Goal: Task Accomplishment & Management: Use online tool/utility

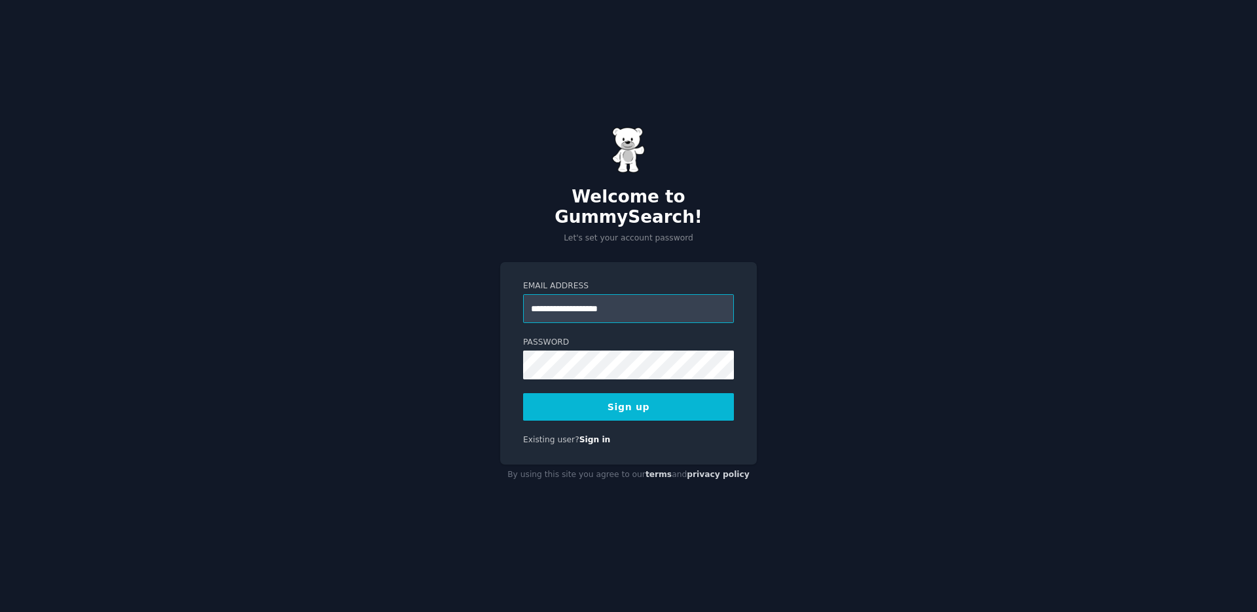
type input "**********"
click at [523, 393] on button "Sign up" at bounding box center [628, 407] width 211 height 28
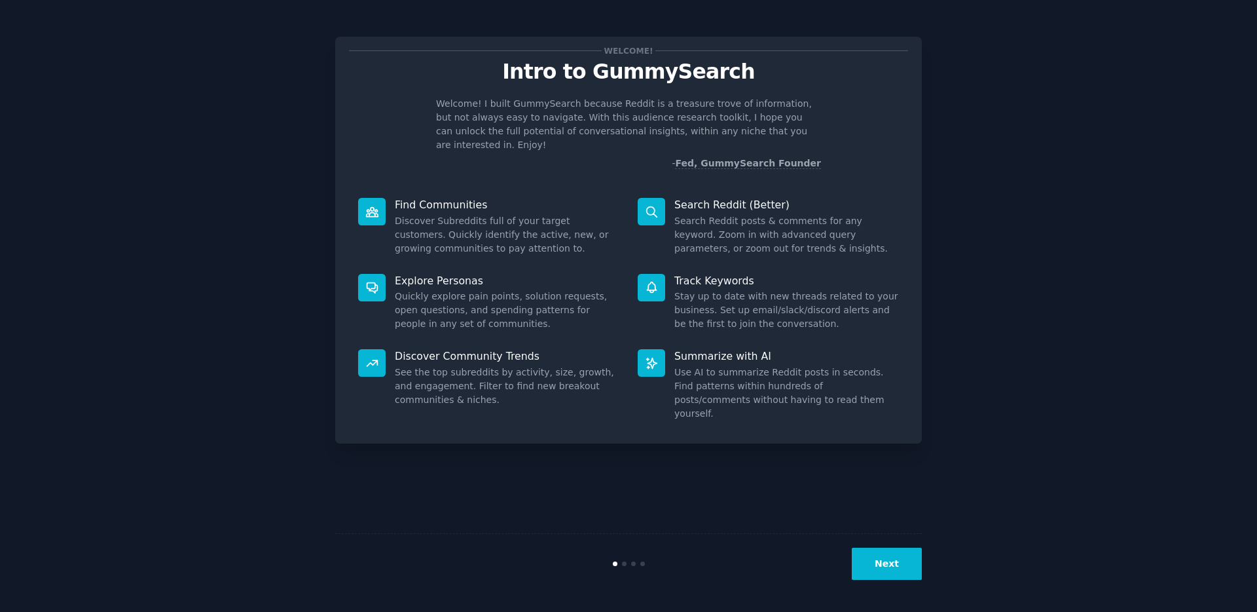
click at [901, 568] on button "Next" at bounding box center [887, 563] width 70 height 32
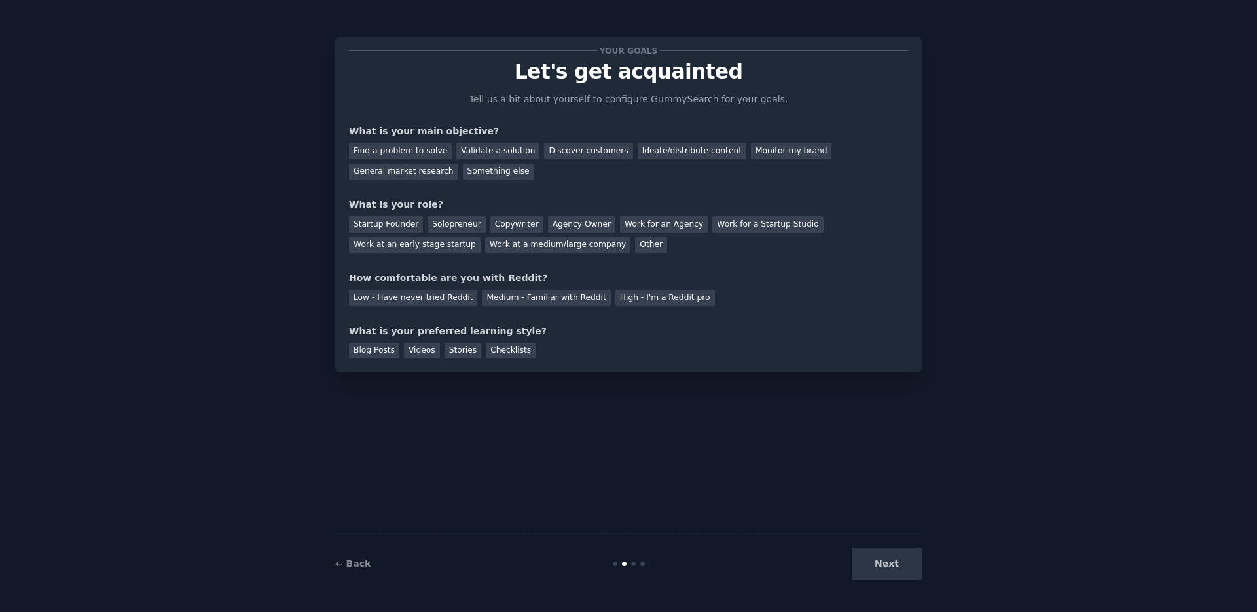
click at [891, 572] on div "Next" at bounding box center [824, 563] width 196 height 32
click at [751, 154] on div "Monitor my brand" at bounding box center [791, 151] width 81 height 16
click at [431, 246] on div "Work at an early stage startup" at bounding box center [415, 245] width 132 height 16
click at [568, 303] on div "Medium - Familiar with Reddit" at bounding box center [546, 297] width 128 height 16
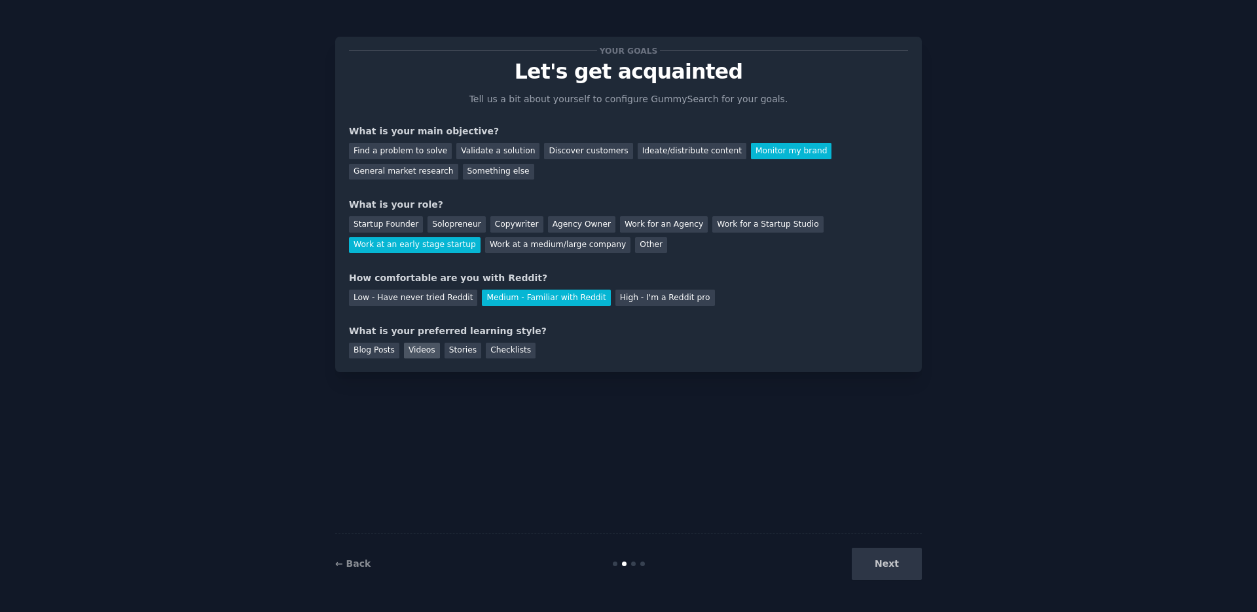
click at [433, 350] on div "Videos" at bounding box center [422, 350] width 36 height 16
click at [878, 563] on button "Next" at bounding box center [887, 563] width 70 height 32
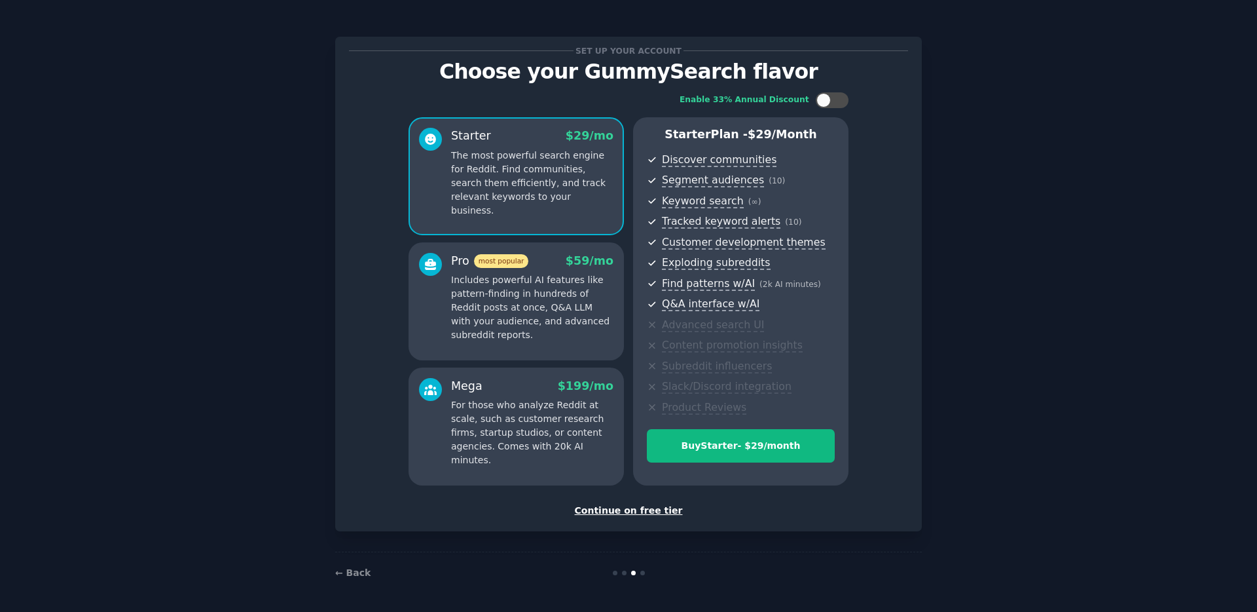
click at [625, 511] on div "Continue on free tier" at bounding box center [628, 511] width 559 height 14
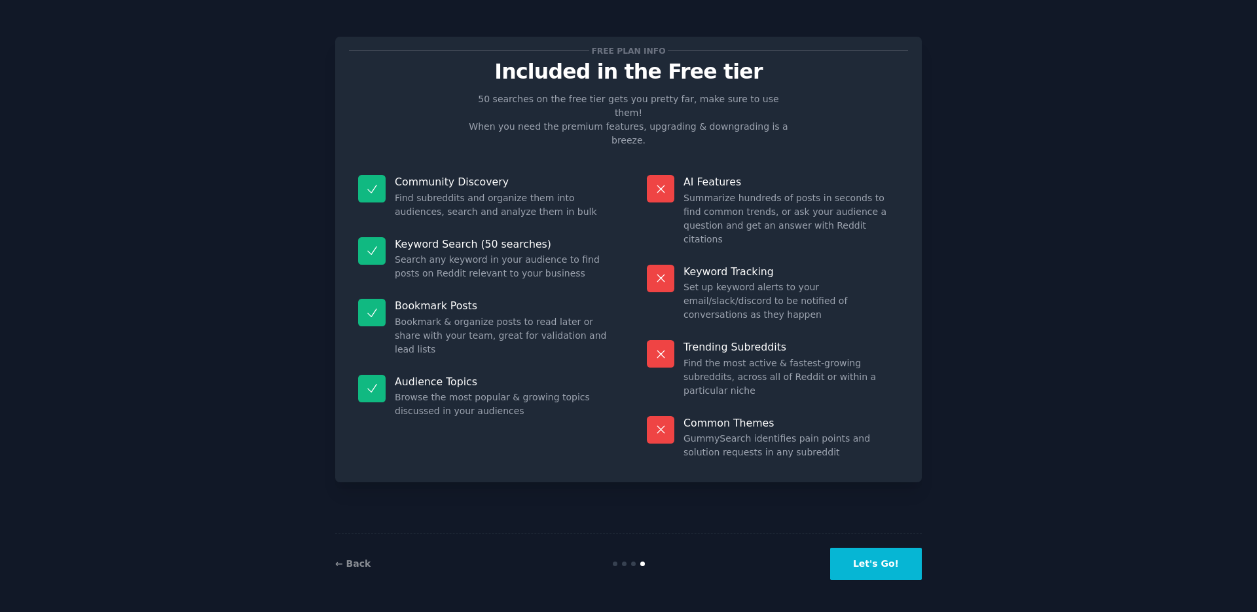
click at [875, 562] on button "Let's Go!" at bounding box center [876, 563] width 92 height 32
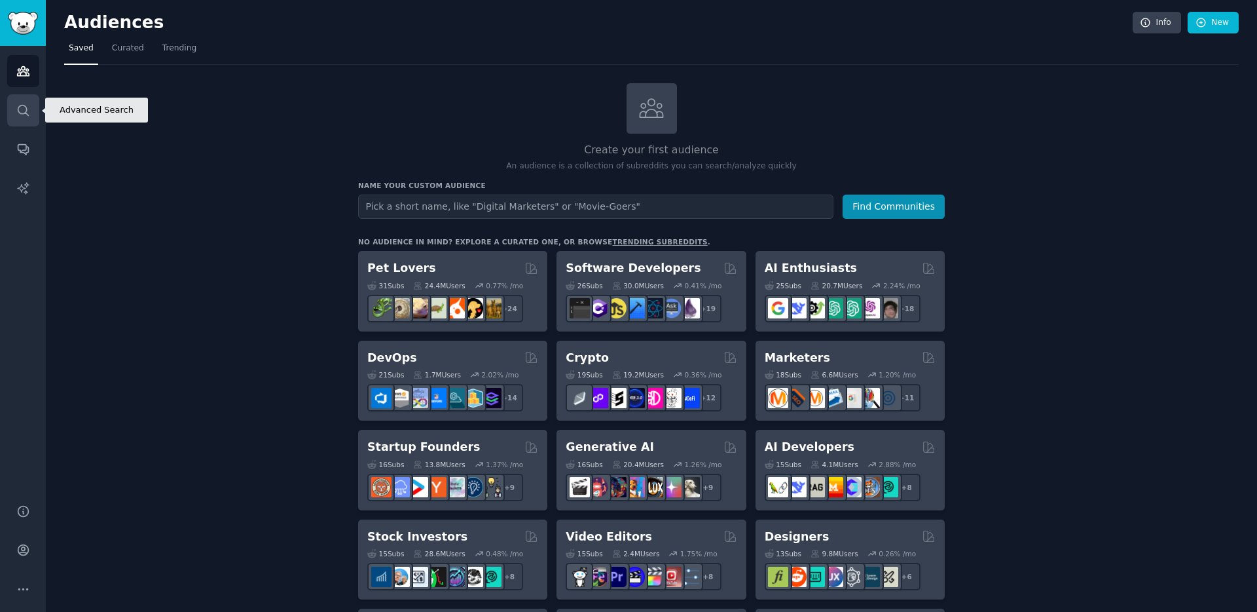
click at [26, 102] on link "Search" at bounding box center [23, 110] width 32 height 32
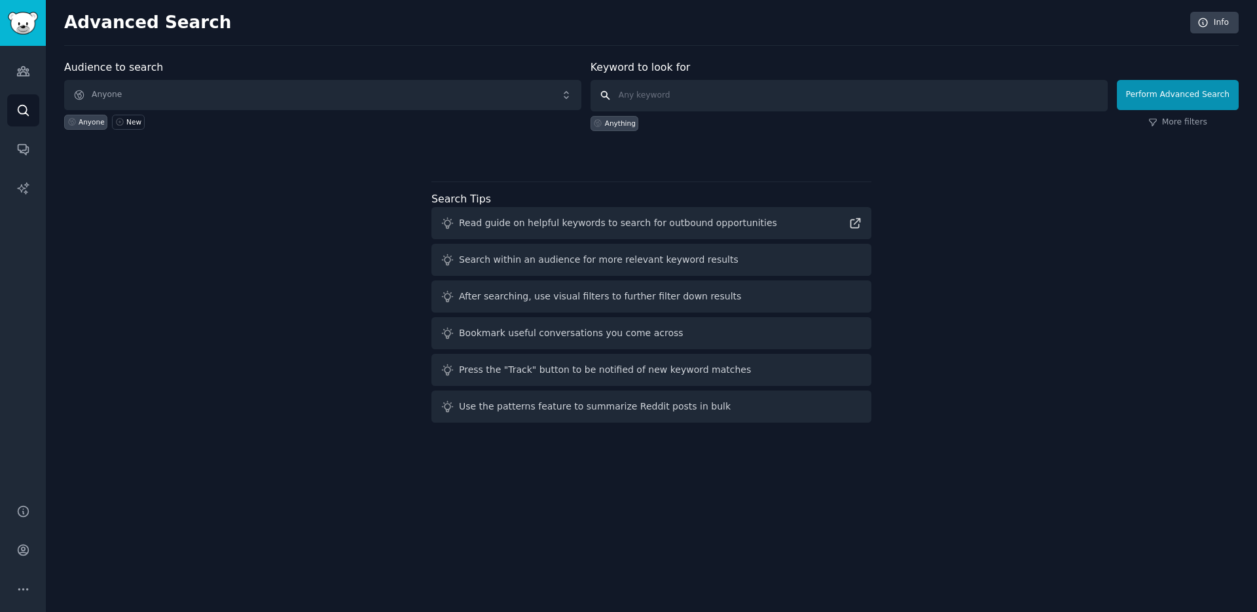
click at [652, 86] on input "text" at bounding box center [849, 95] width 517 height 31
type input "kids pocket money"
click at [1219, 98] on button "Perform Advanced Search" at bounding box center [1178, 95] width 122 height 30
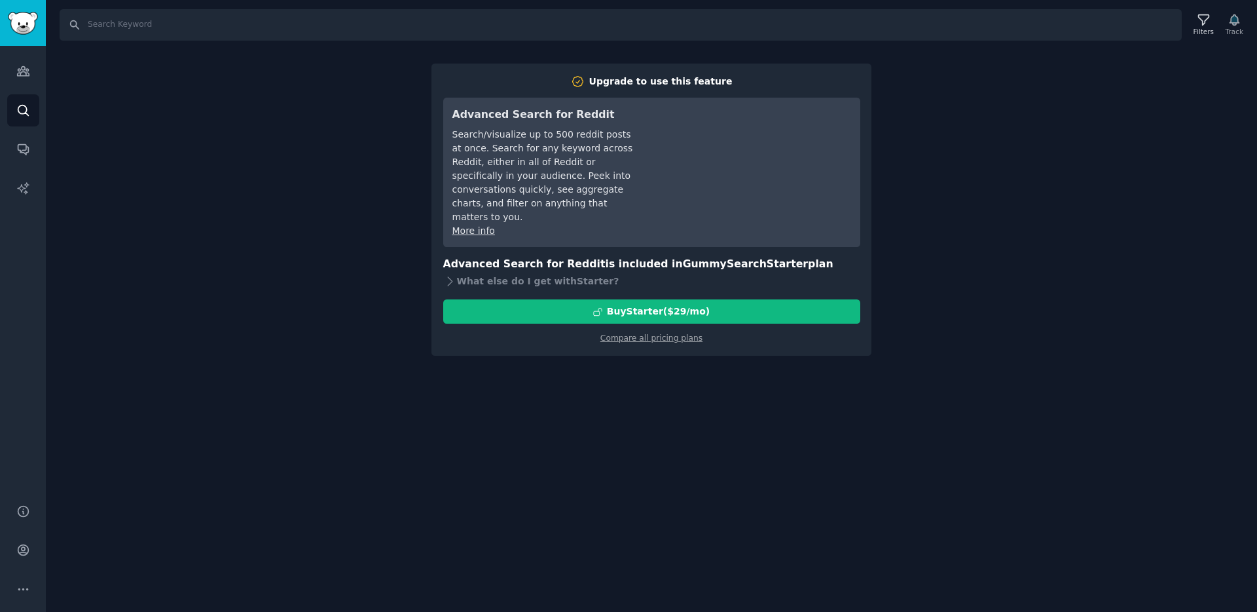
click at [4, 58] on div "Audiences Search Conversations AI Reports" at bounding box center [23, 267] width 46 height 442
click at [26, 69] on icon "Sidebar" at bounding box center [23, 71] width 14 height 14
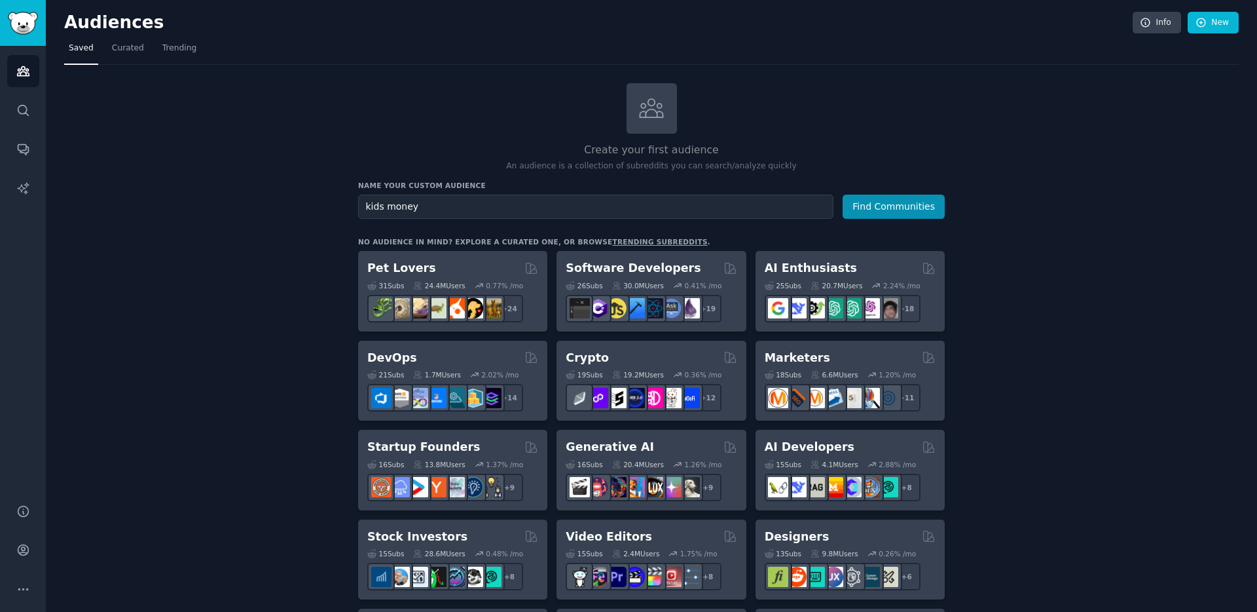
type input "kids money"
click at [843, 194] on button "Find Communities" at bounding box center [894, 206] width 102 height 24
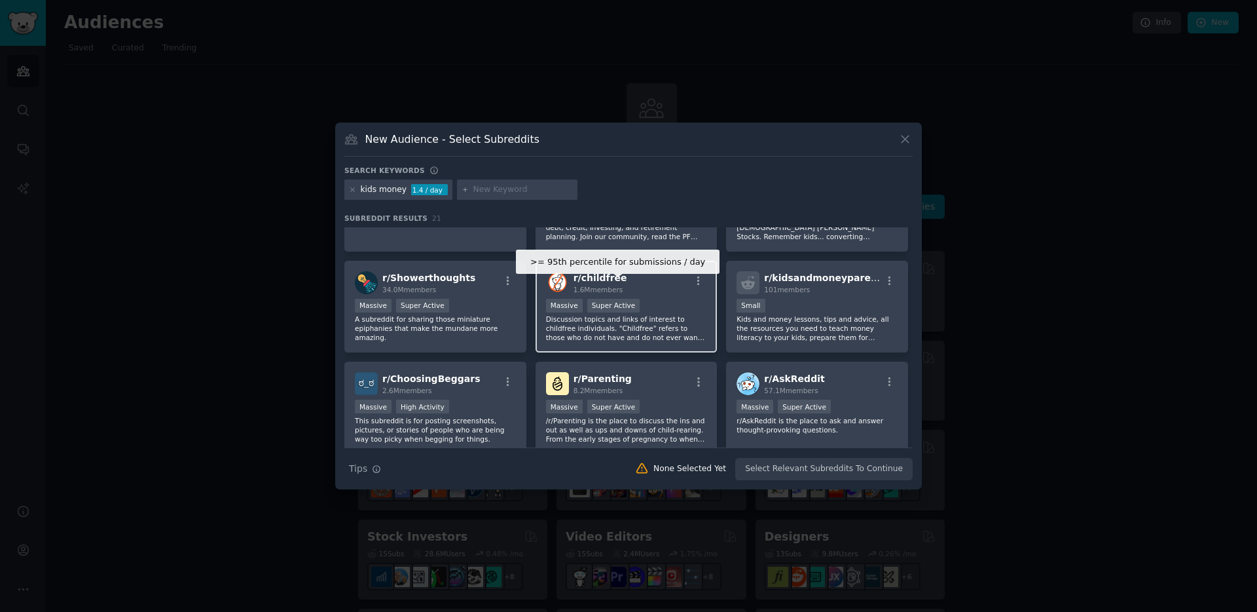
scroll to position [71, 0]
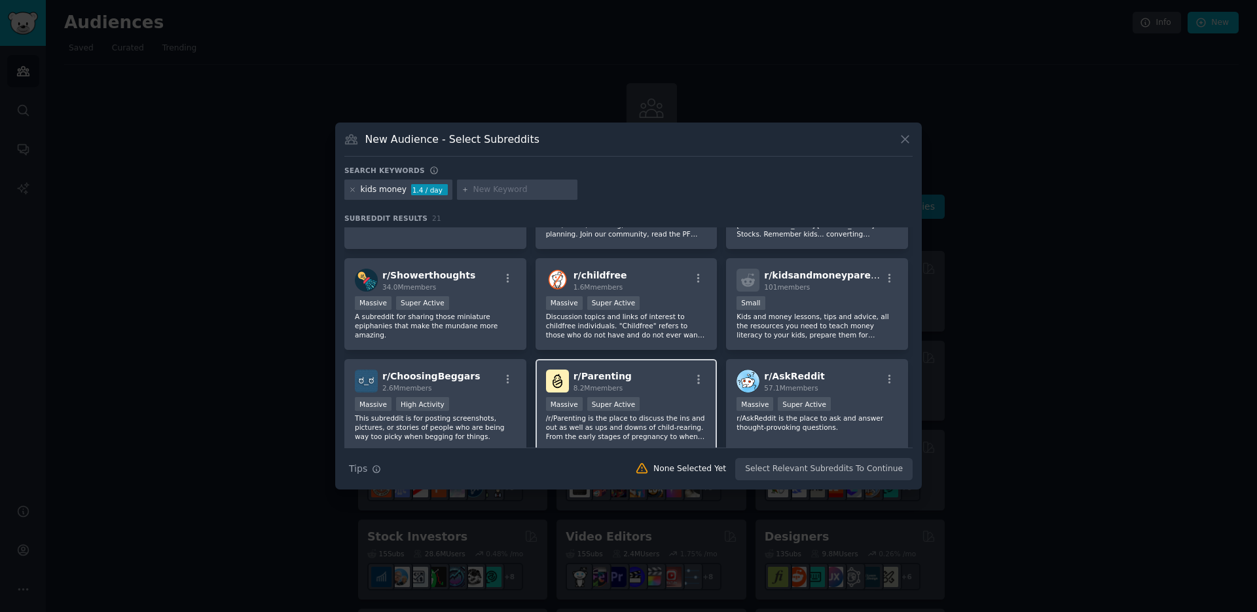
click at [601, 376] on span "r/ Parenting" at bounding box center [603, 376] width 58 height 10
click at [908, 142] on icon at bounding box center [905, 139] width 7 height 7
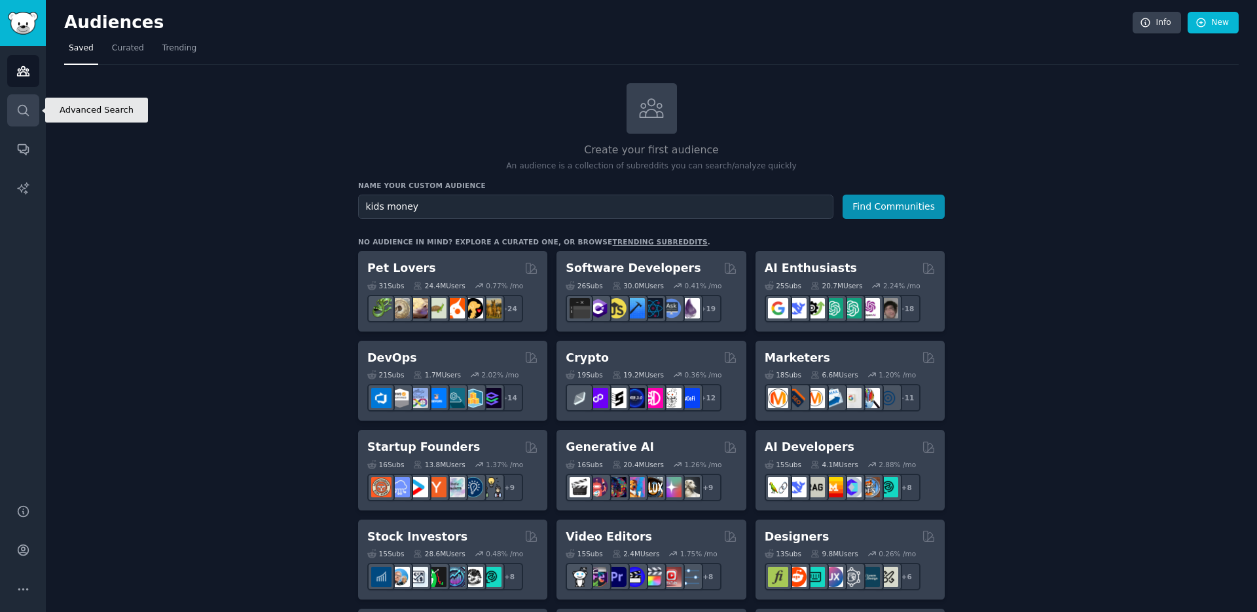
click at [25, 109] on icon "Sidebar" at bounding box center [23, 110] width 14 height 14
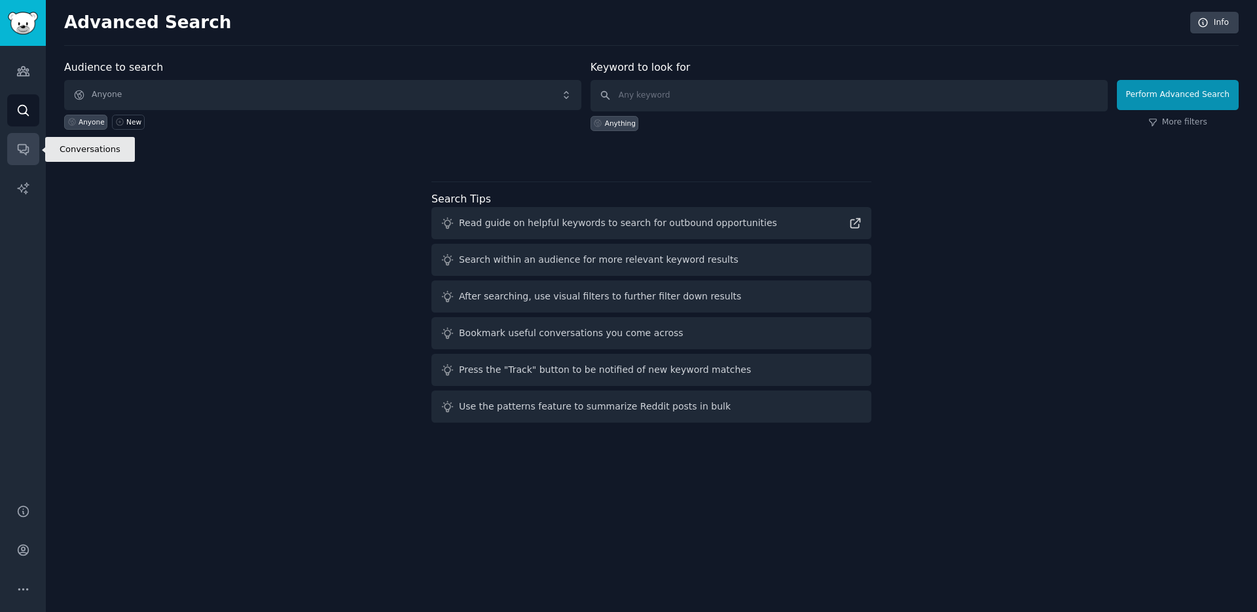
click at [35, 145] on link "Conversations" at bounding box center [23, 149] width 32 height 32
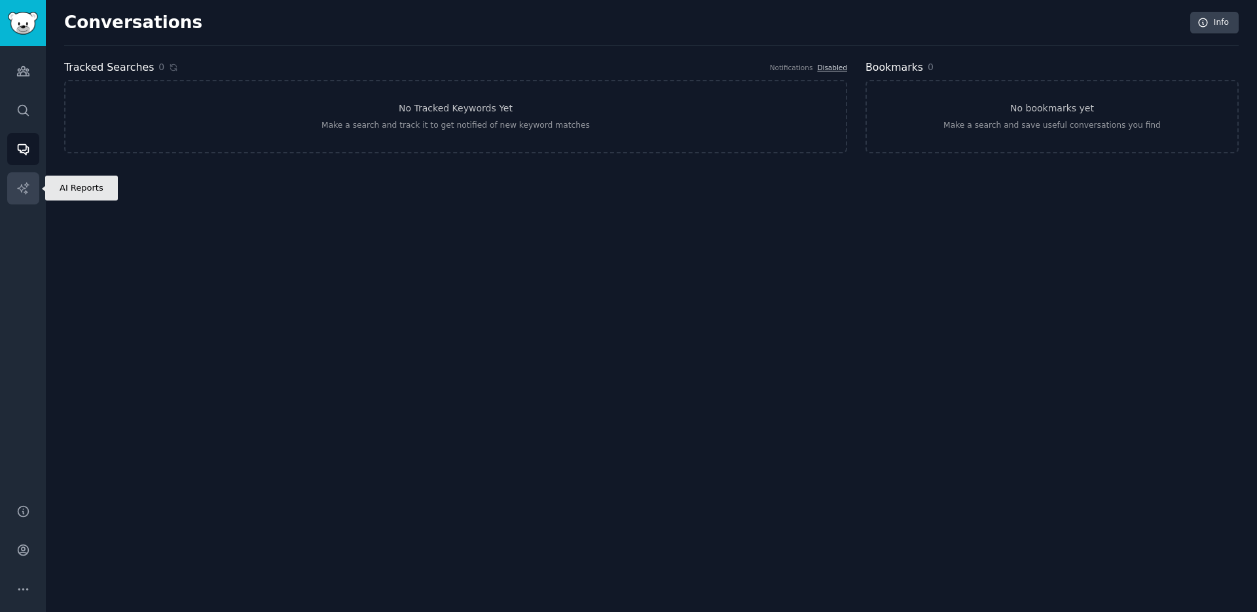
click at [33, 187] on link "AI Reports" at bounding box center [23, 188] width 32 height 32
